Goal: Transaction & Acquisition: Purchase product/service

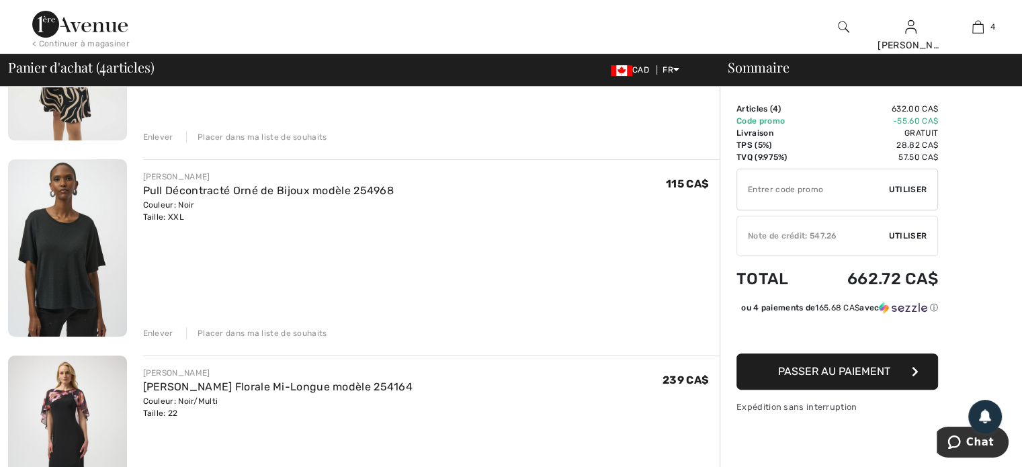
scroll to position [336, 0]
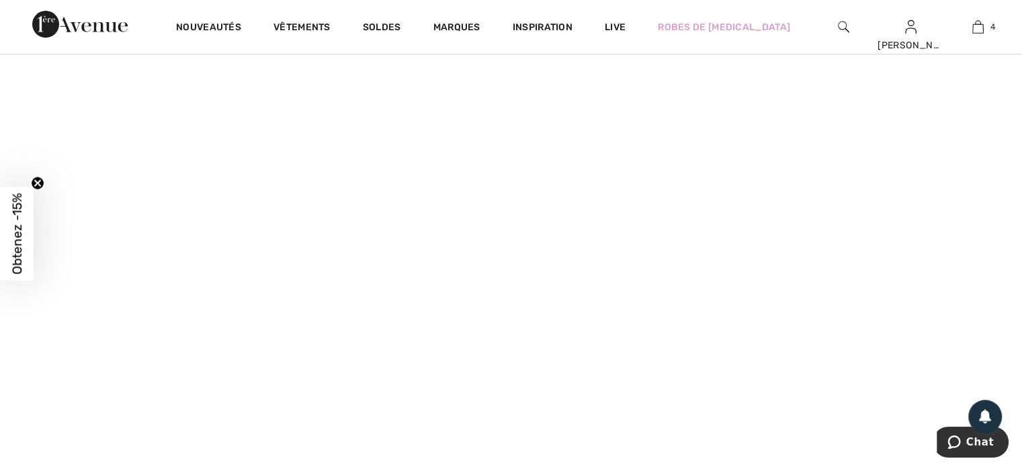
scroll to position [134, 0]
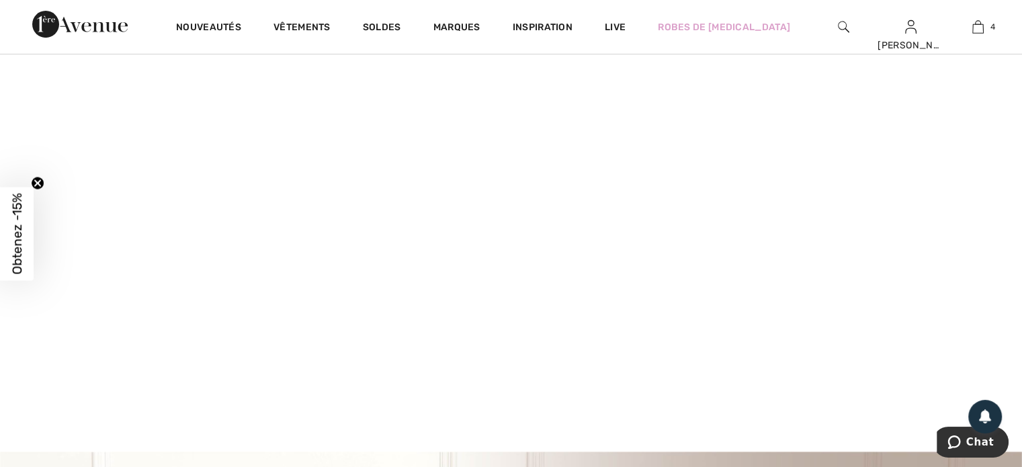
click at [222, 265] on video at bounding box center [511, 202] width 1022 height 512
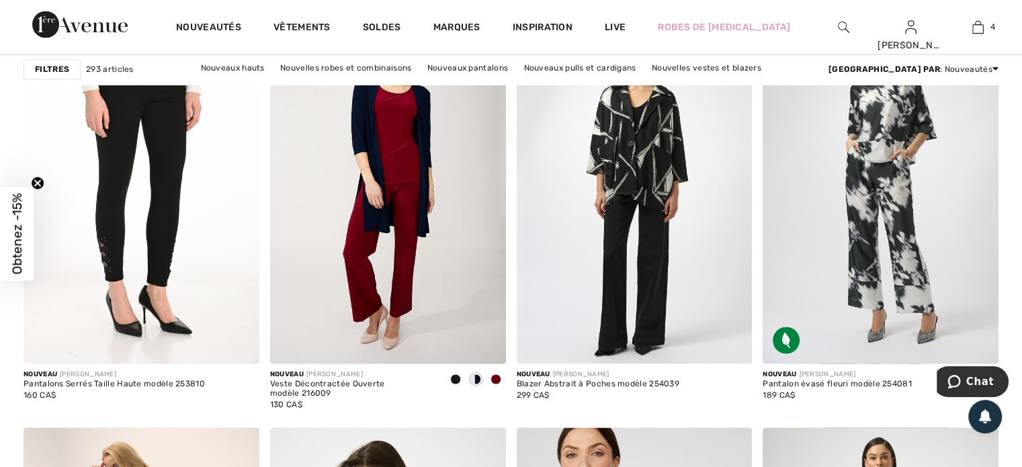
scroll to position [2487, 0]
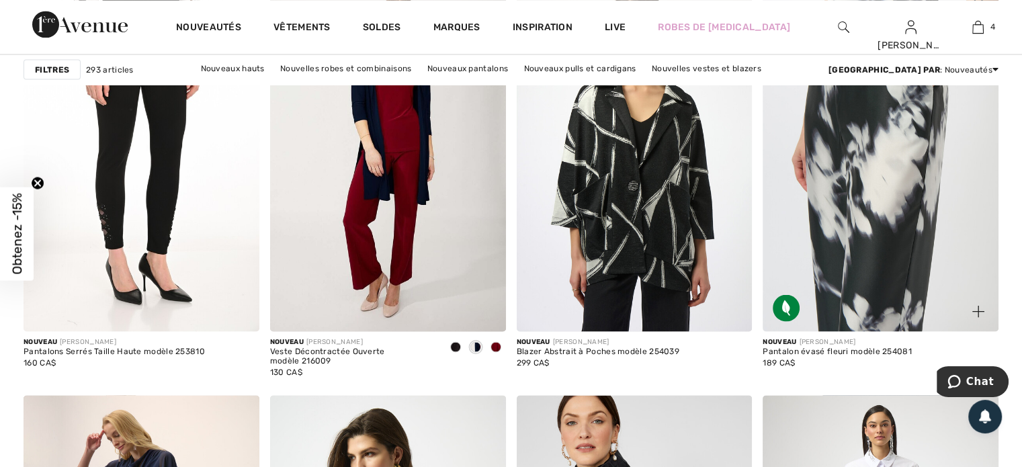
click at [883, 231] on img at bounding box center [881, 155] width 236 height 354
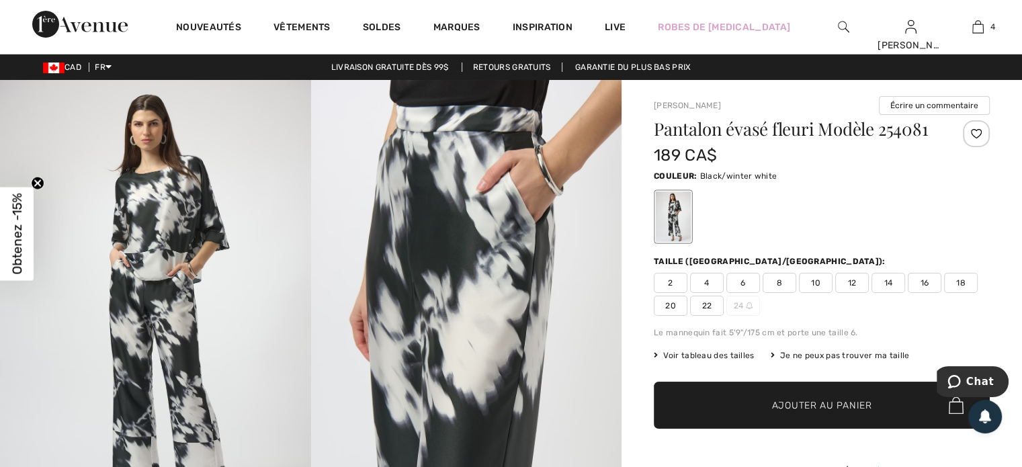
click at [922, 280] on span "16" at bounding box center [925, 283] width 34 height 20
click at [814, 400] on span "Ajouter au panier" at bounding box center [822, 406] width 100 height 14
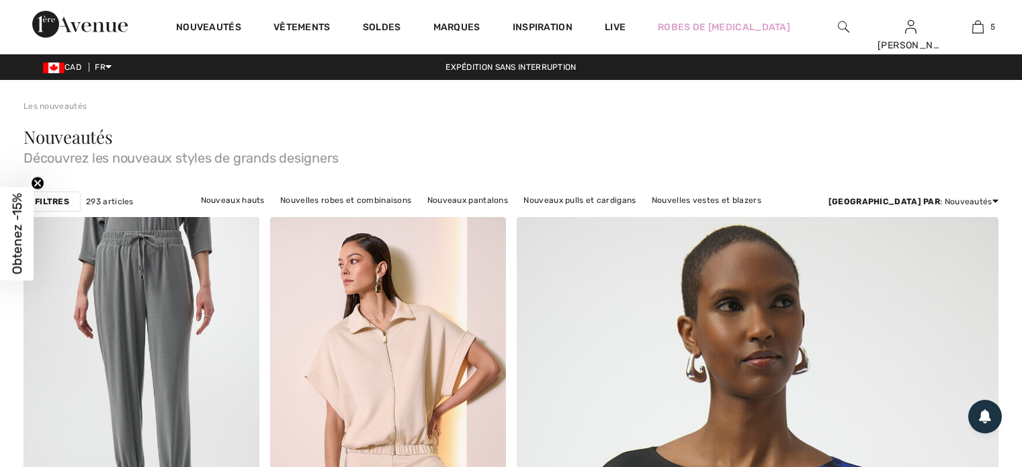
checkbox input "true"
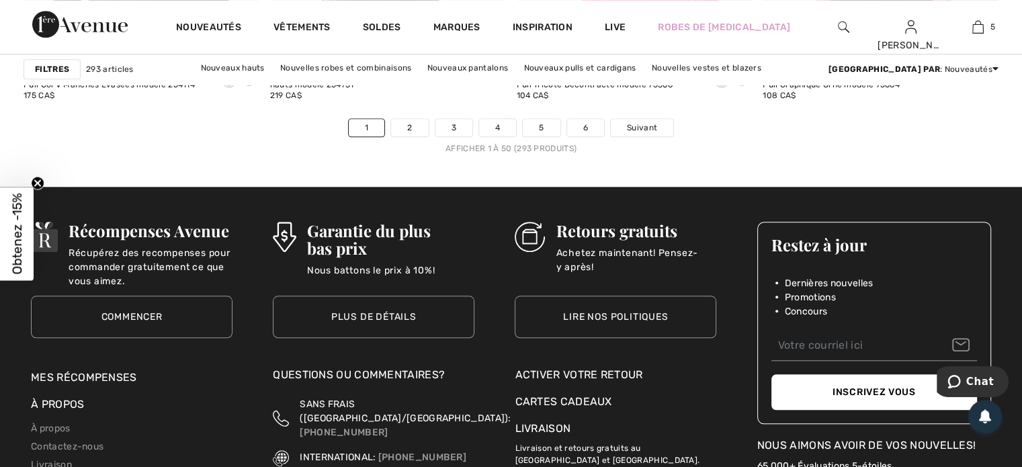
scroll to position [6453, 0]
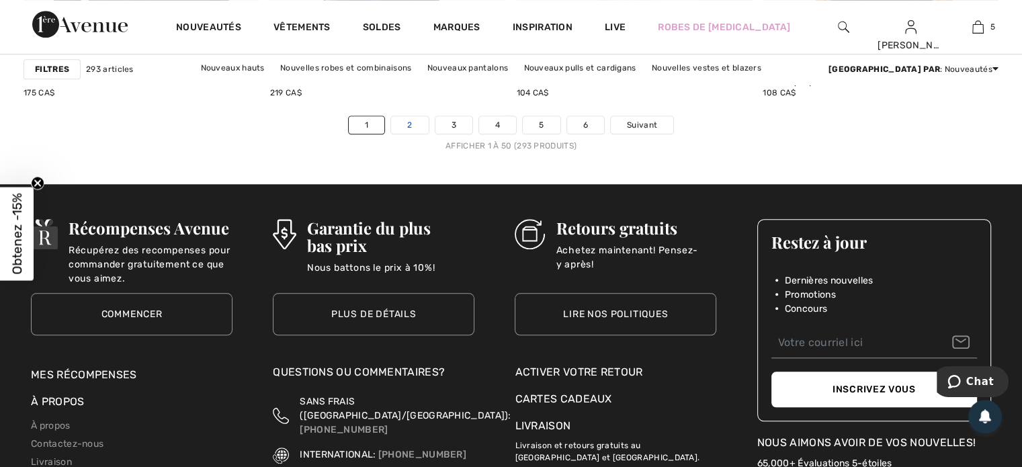
click at [411, 120] on link "2" at bounding box center [409, 124] width 37 height 17
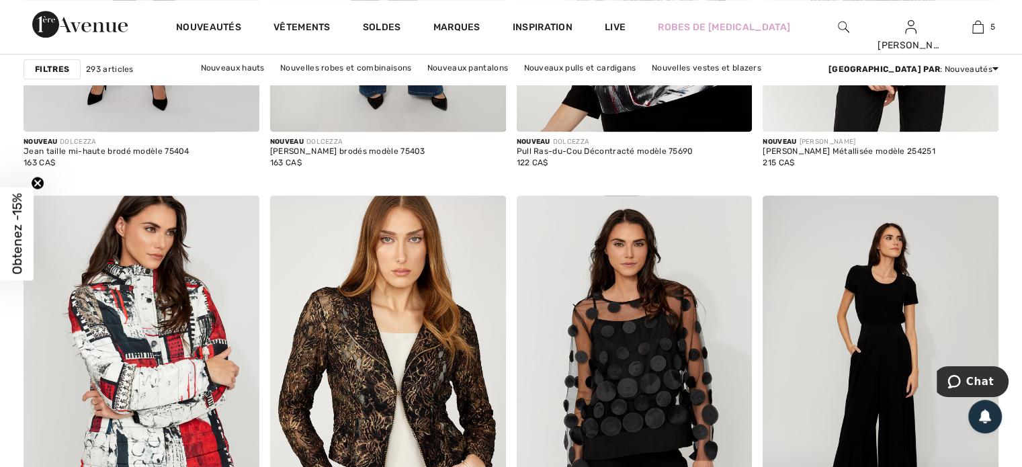
scroll to position [1344, 0]
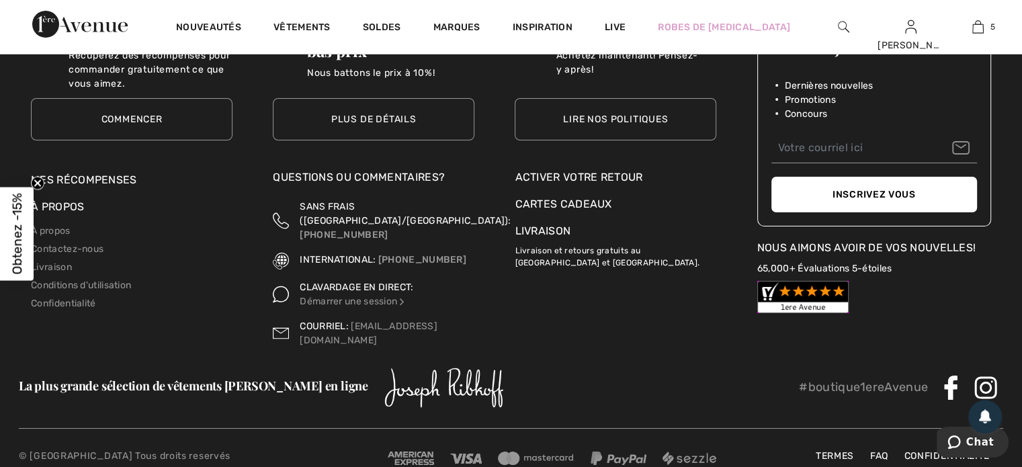
scroll to position [5079, 0]
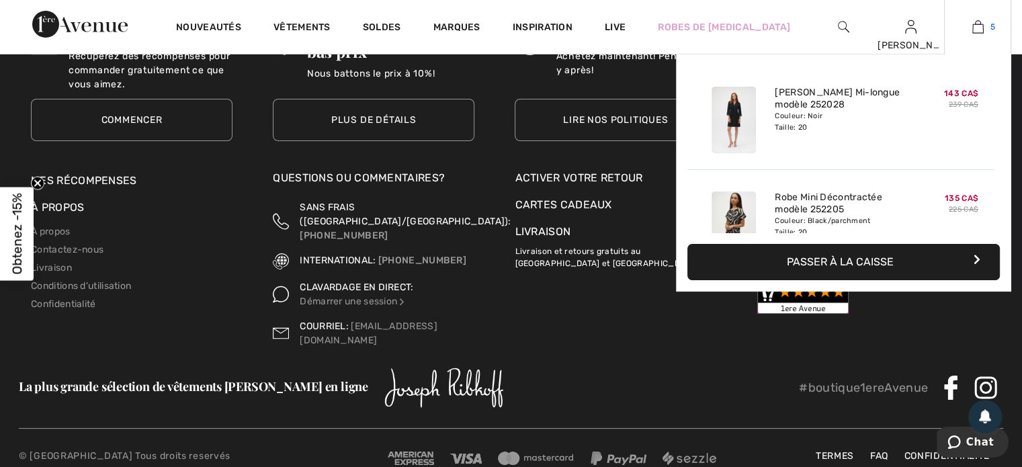
click at [979, 27] on img at bounding box center [978, 27] width 11 height 16
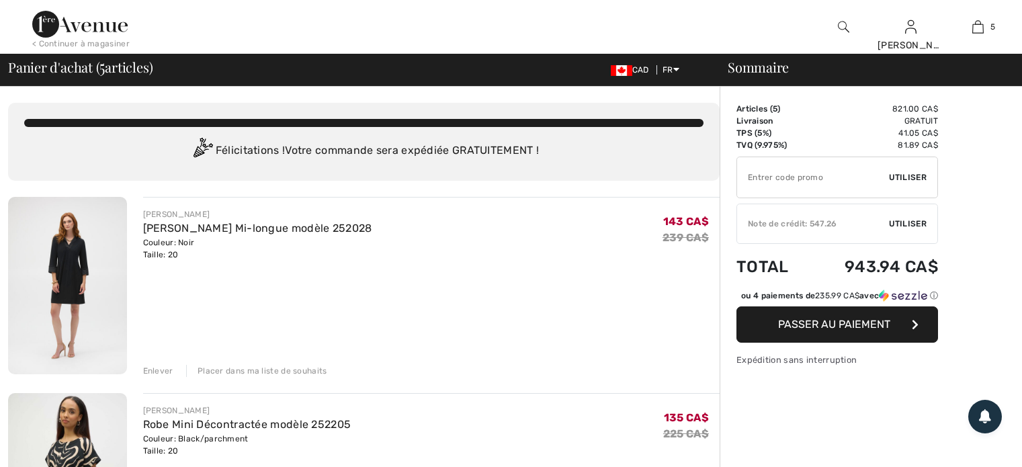
checkbox input "true"
